Goal: Find specific page/section: Find specific page/section

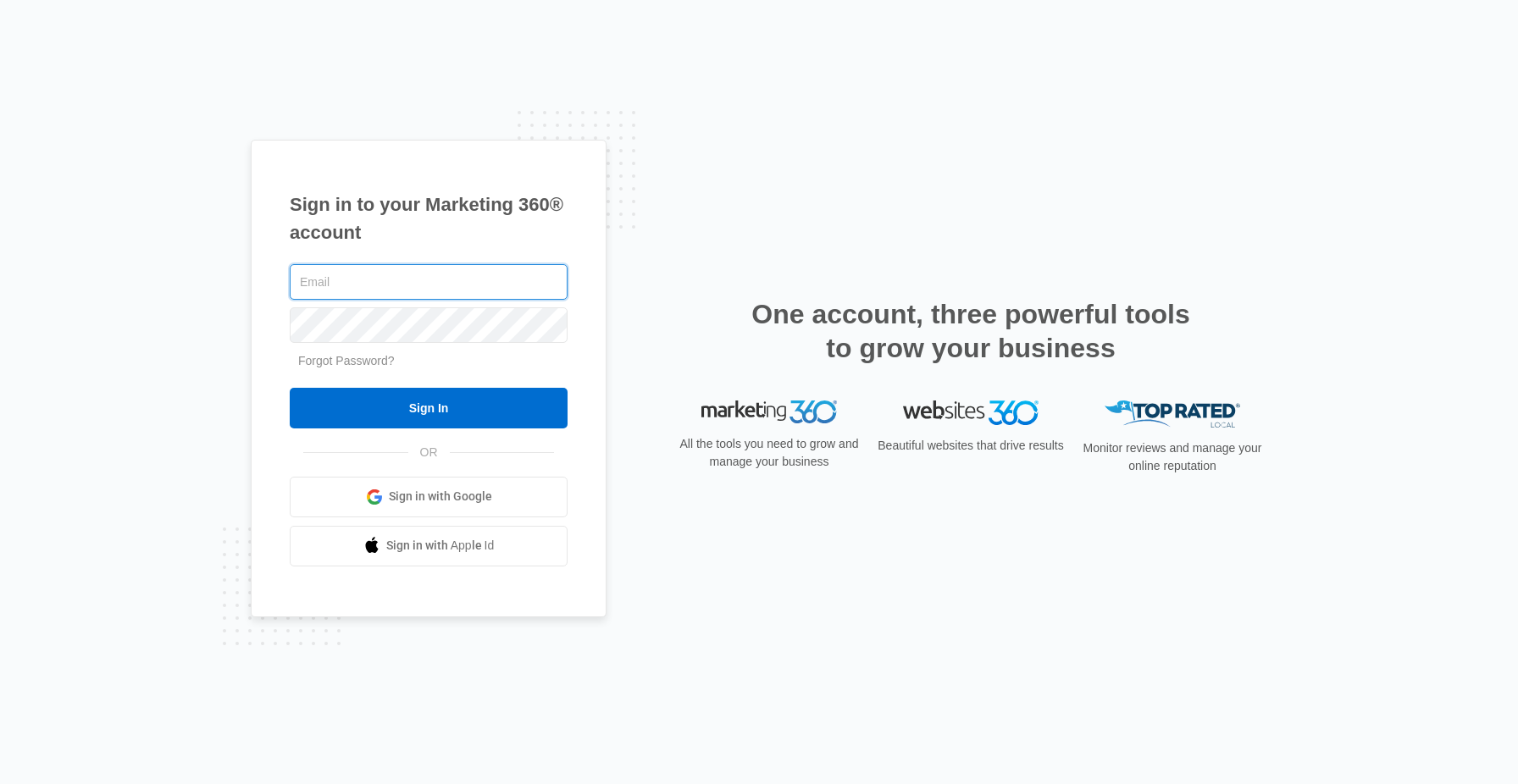
click at [397, 284] on input "text" at bounding box center [428, 282] width 278 height 36
click at [443, 294] on input "text" at bounding box center [428, 282] width 278 height 36
click at [488, 283] on input "text" at bounding box center [428, 282] width 278 height 36
type input "[PERSON_NAME][EMAIL_ADDRESS][DOMAIN_NAME]"
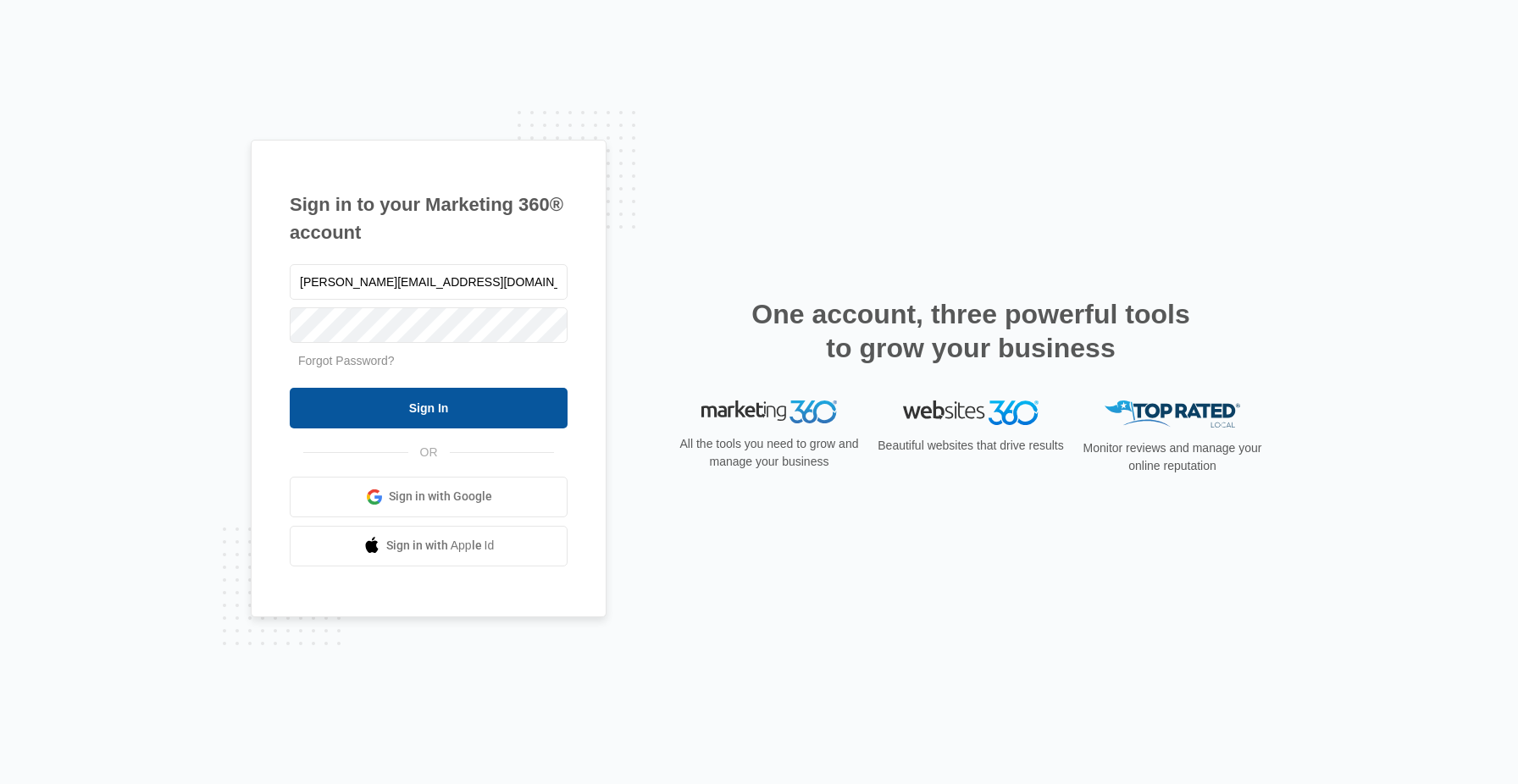
click at [460, 414] on input "Sign In" at bounding box center [428, 408] width 278 height 40
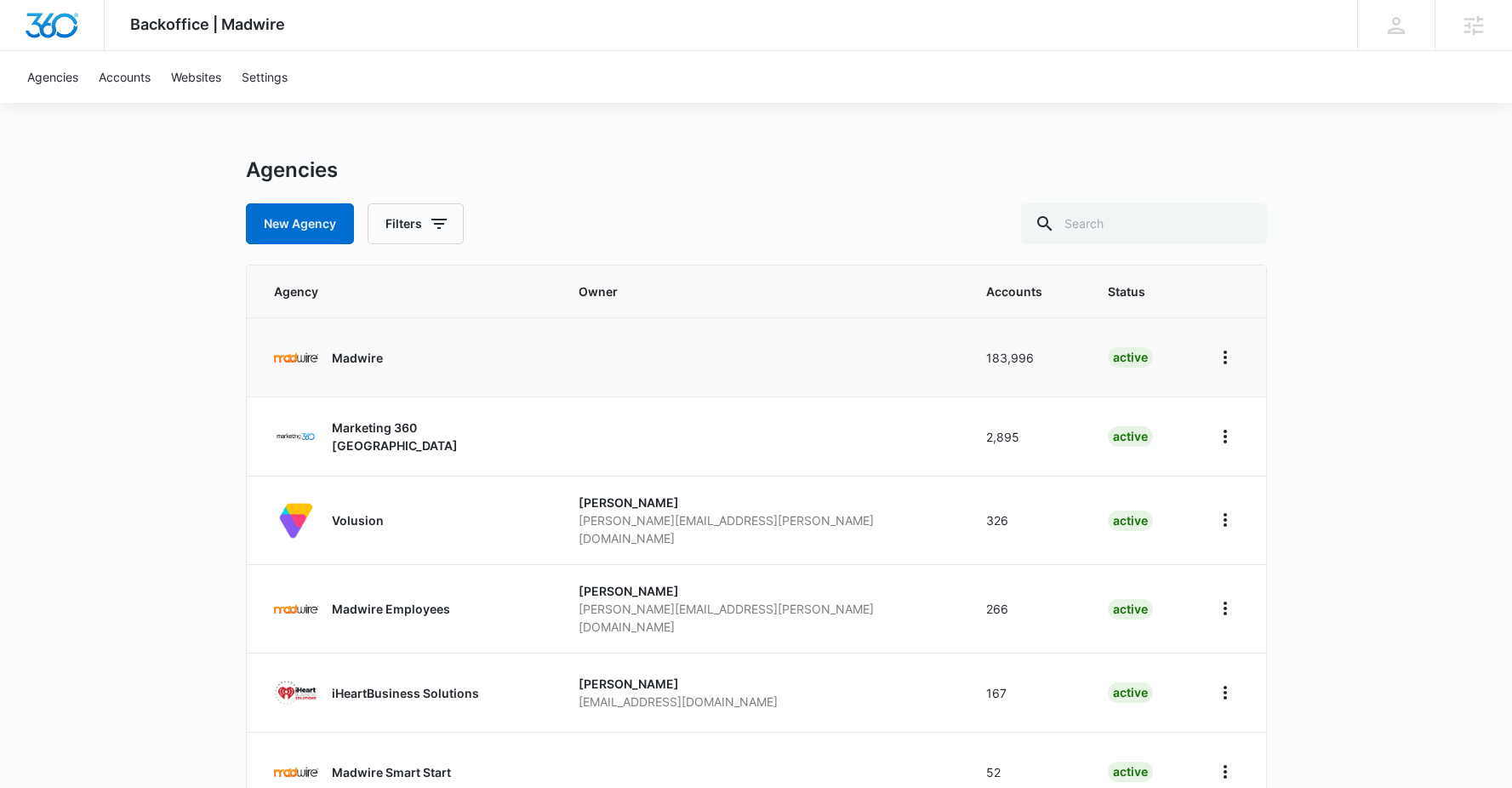
click at [362, 364] on p "Madwire" at bounding box center [357, 358] width 51 height 18
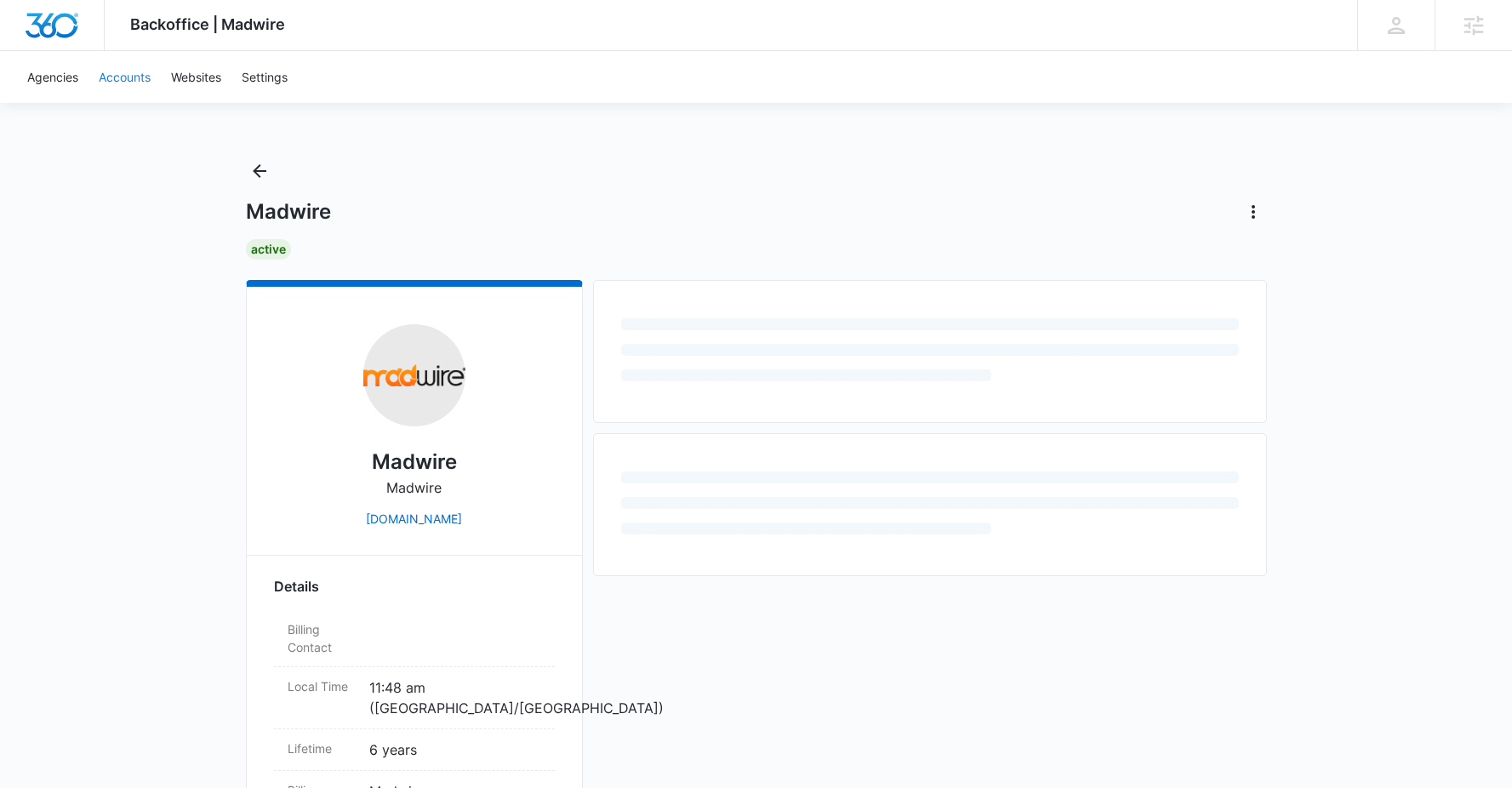
click at [149, 78] on link "Accounts" at bounding box center [125, 77] width 72 height 52
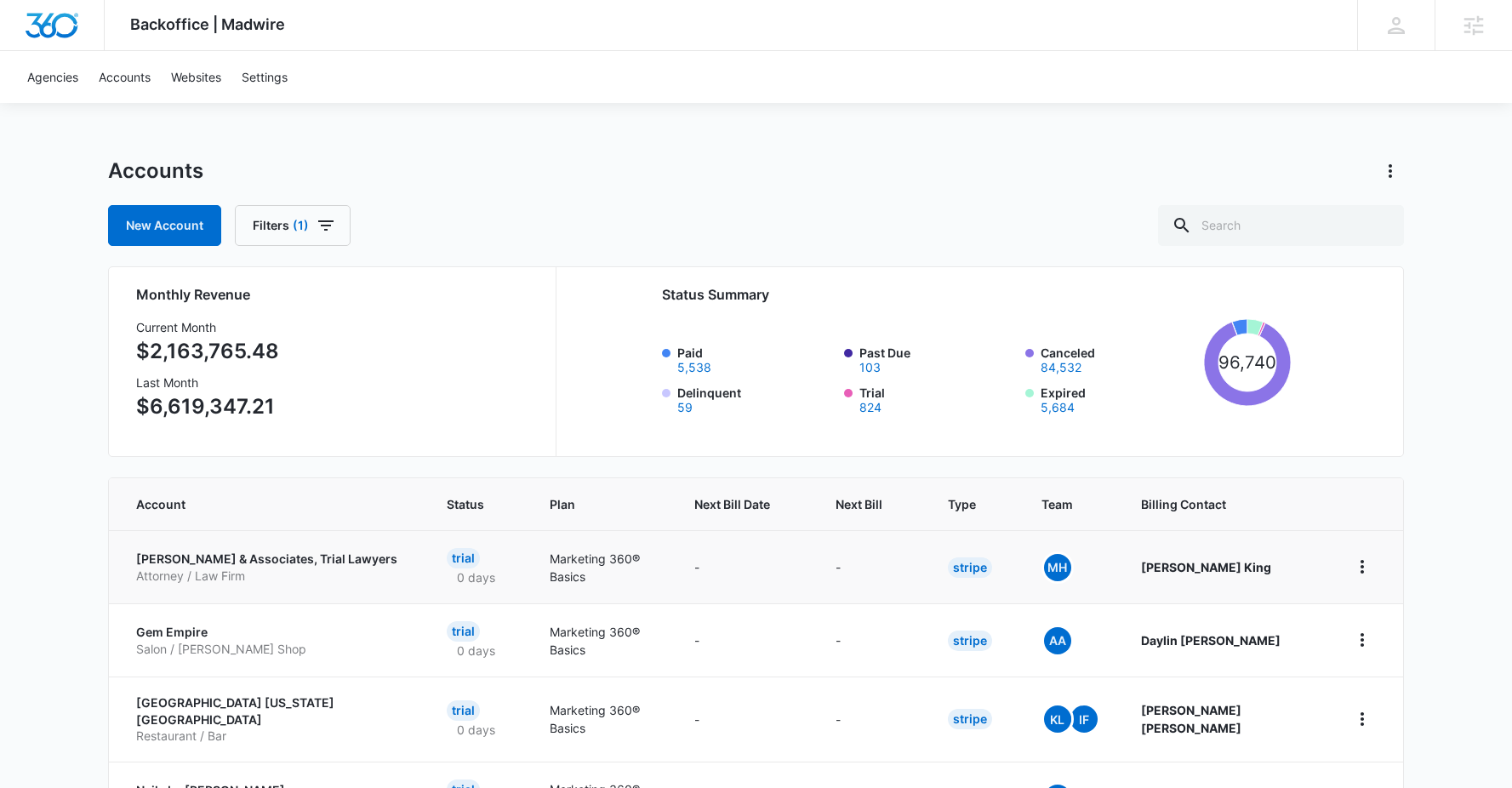
click at [195, 577] on p "Attorney / Law Firm" at bounding box center [271, 575] width 270 height 17
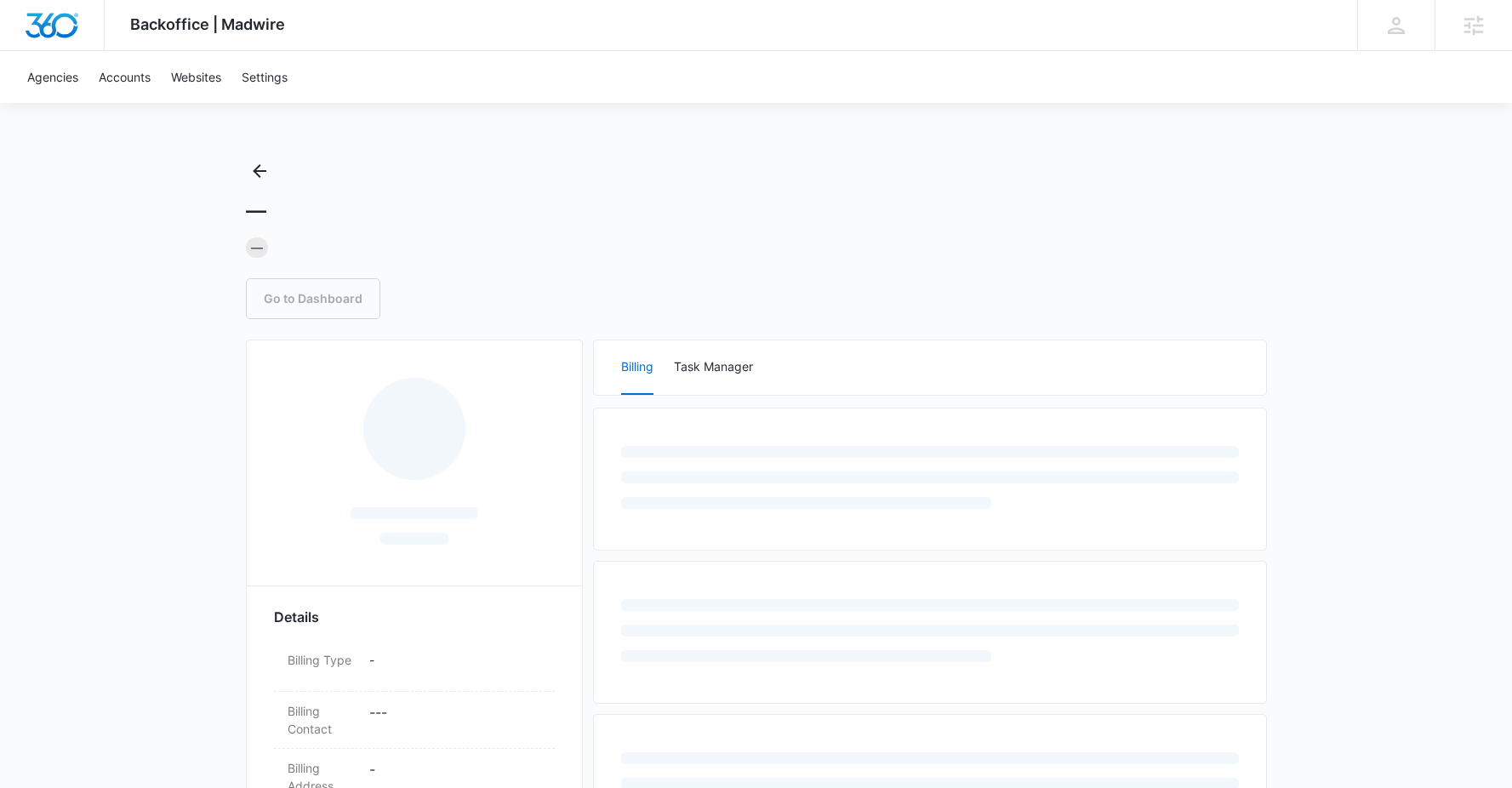
click at [327, 311] on link "Go to Dashboard" at bounding box center [313, 298] width 135 height 40
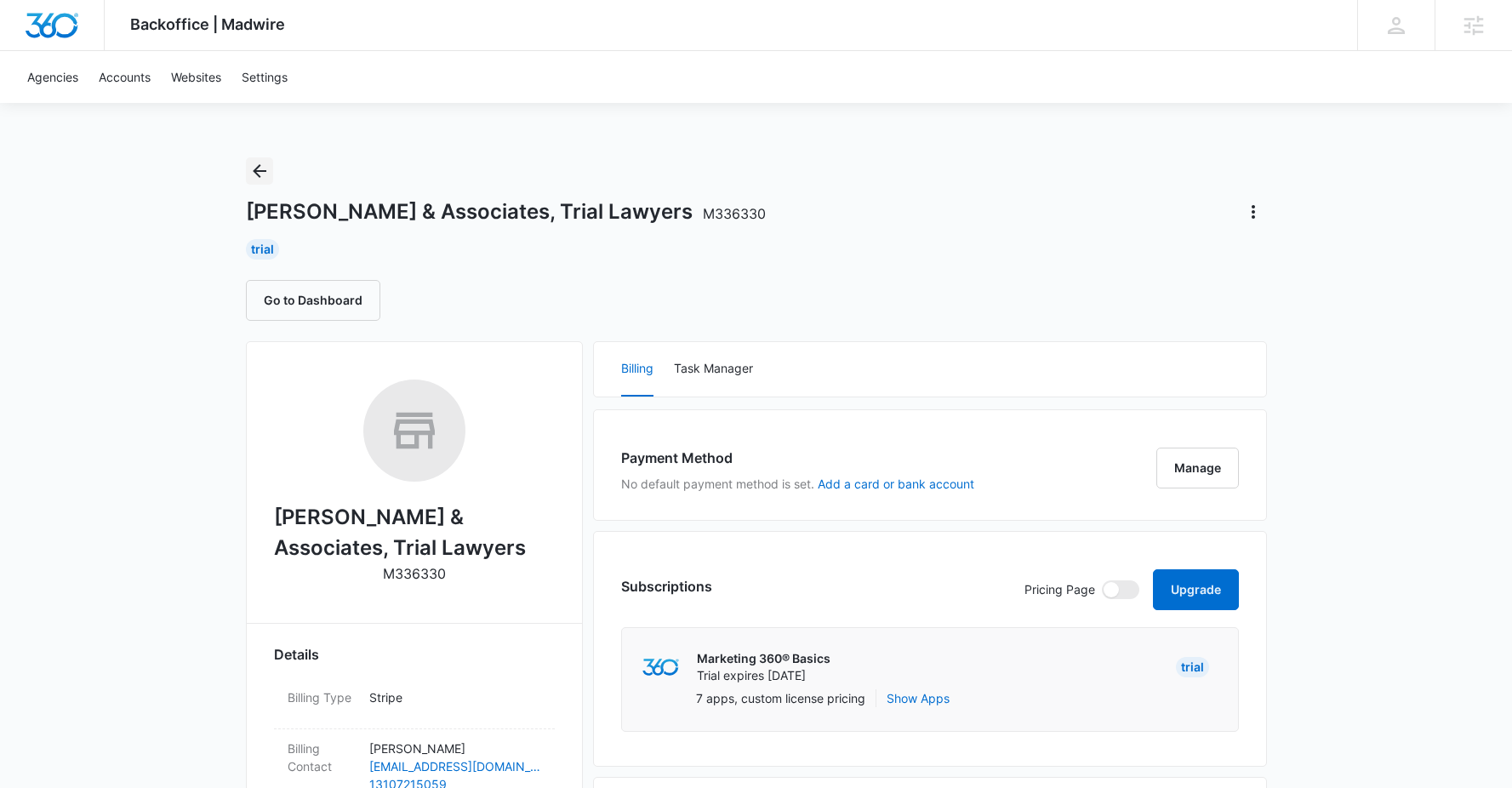
click at [249, 163] on icon "Back" at bounding box center [259, 171] width 20 height 20
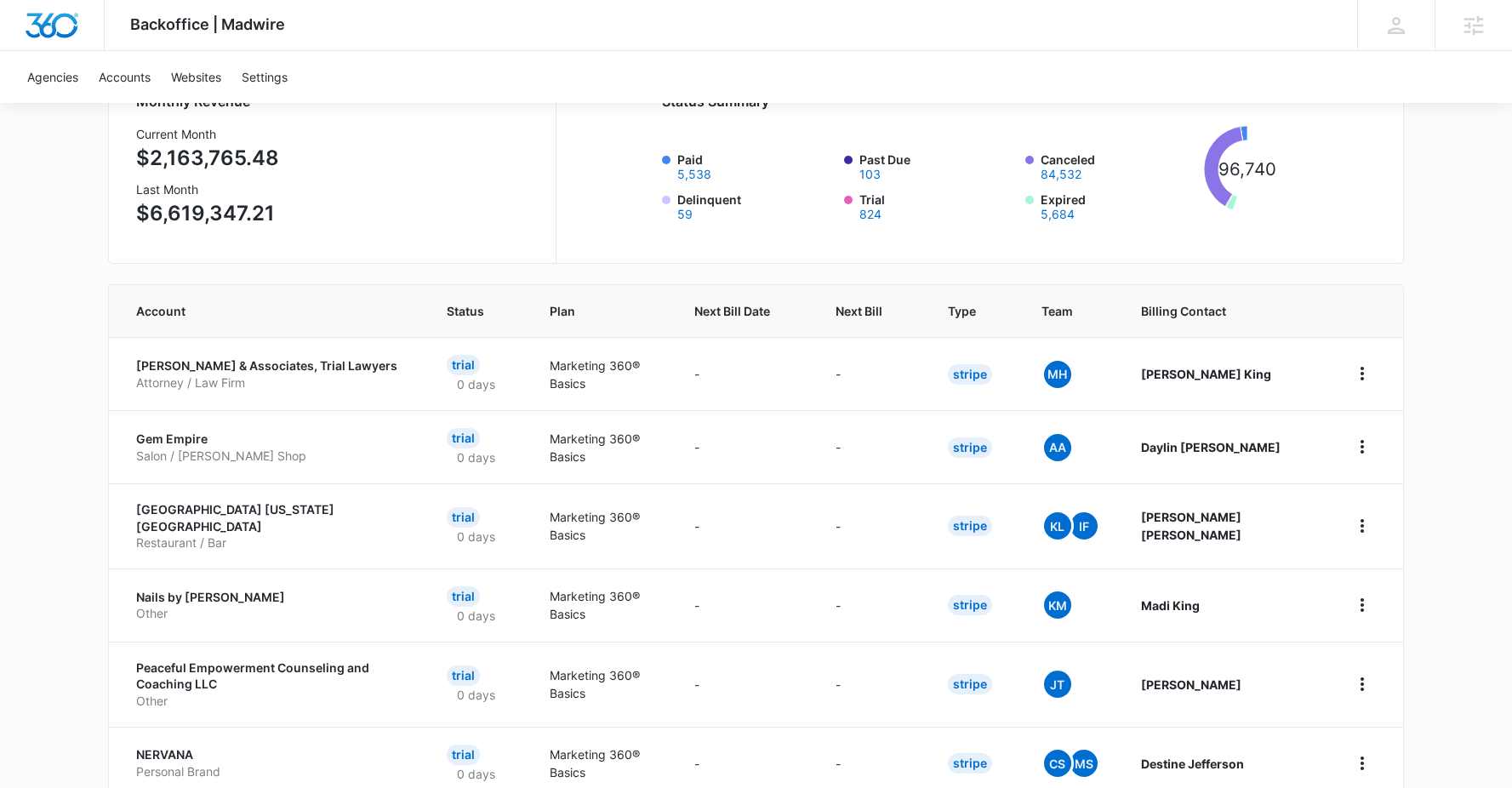
scroll to position [311, 0]
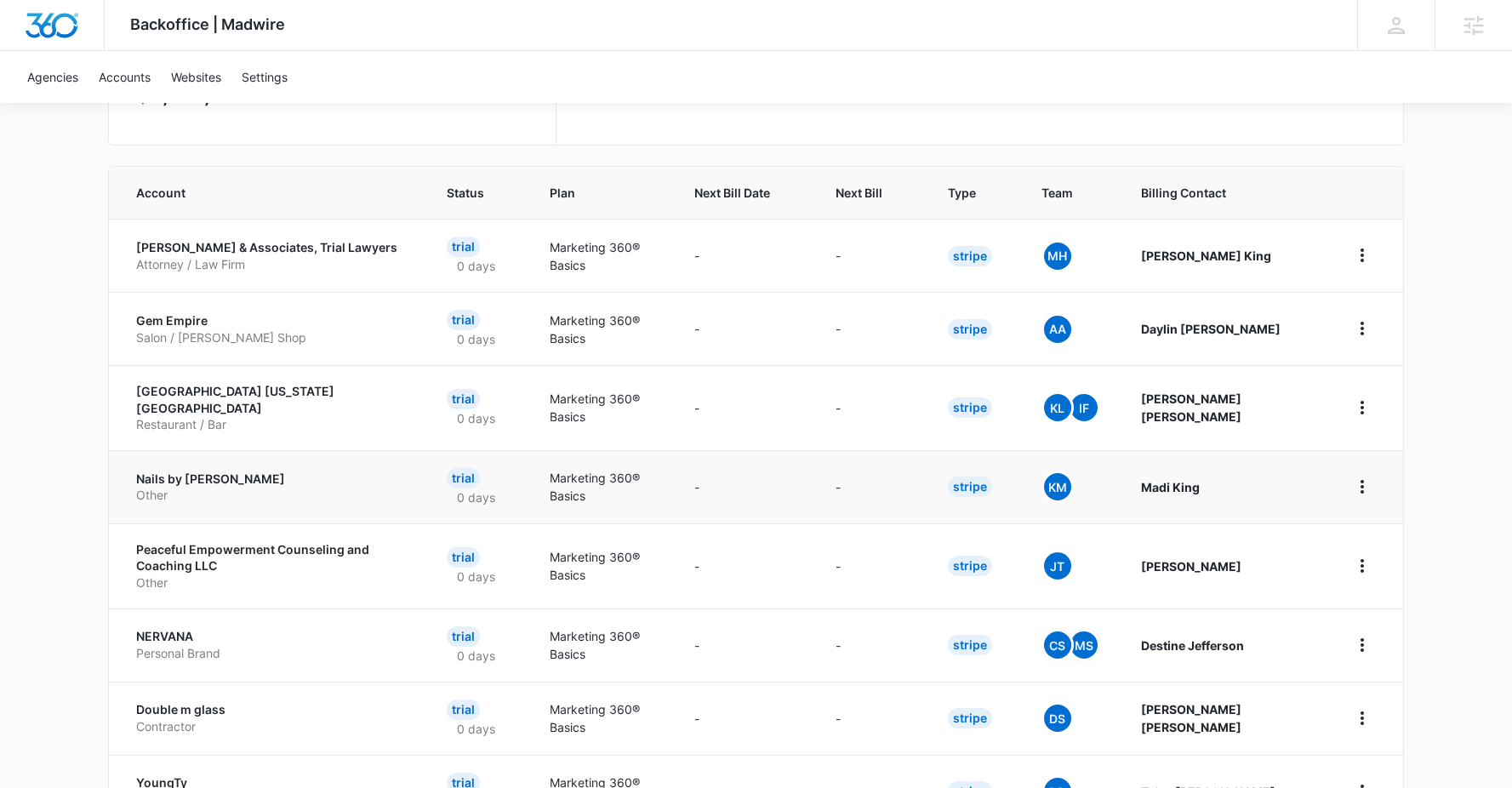
click at [157, 471] on p "Nails by Madi" at bounding box center [271, 478] width 270 height 17
